Goal: Task Accomplishment & Management: Use online tool/utility

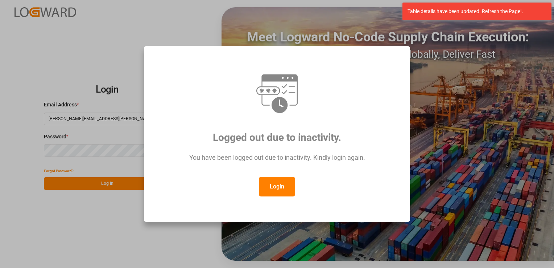
click at [276, 189] on button "Login" at bounding box center [277, 187] width 36 height 20
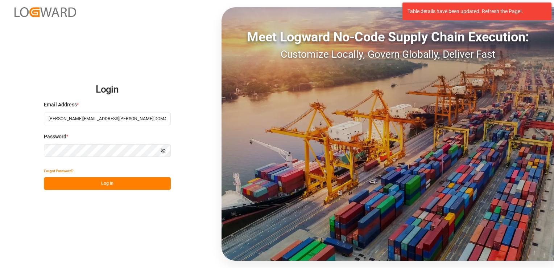
click at [162, 185] on button "Log In" at bounding box center [107, 183] width 127 height 13
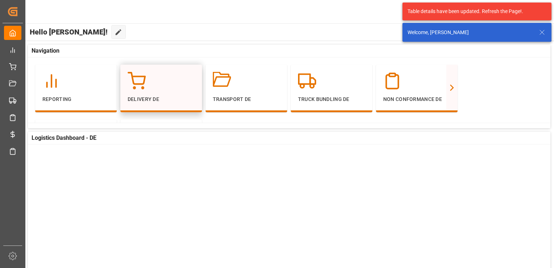
click at [165, 81] on div at bounding box center [161, 81] width 67 height 18
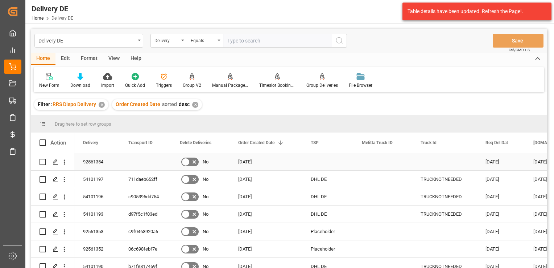
click at [44, 161] on input "Press Space to toggle row selection (unchecked)" at bounding box center [43, 161] width 7 height 7
checkbox input "true"
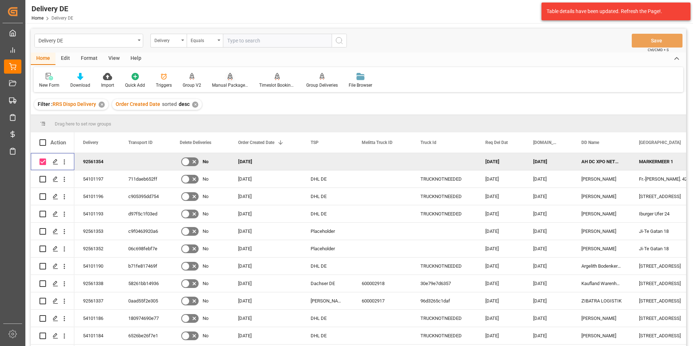
click at [227, 82] on div "Manual Package TypeDetermination" at bounding box center [230, 85] width 36 height 7
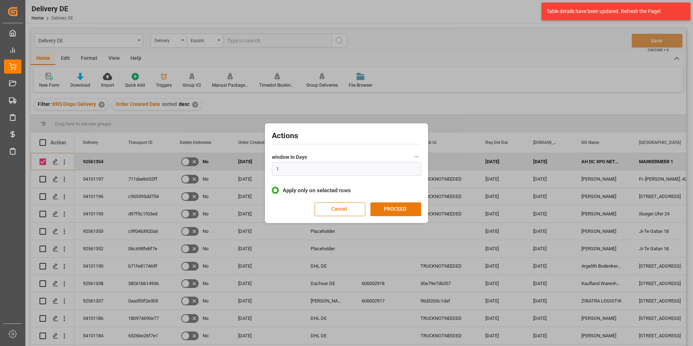
click at [388, 208] on button "PROCEED" at bounding box center [396, 209] width 51 height 14
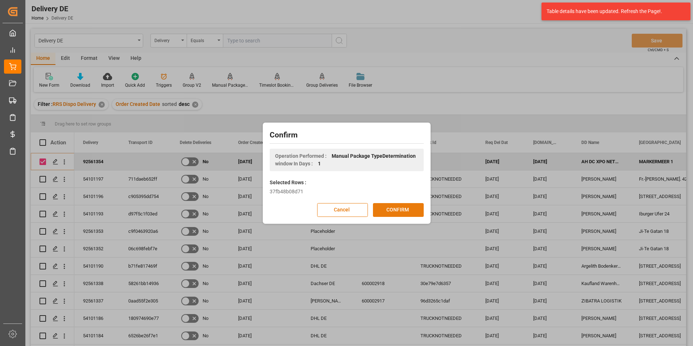
click at [386, 206] on button "CONFIRM" at bounding box center [398, 210] width 51 height 14
